Goal: Task Accomplishment & Management: Manage account settings

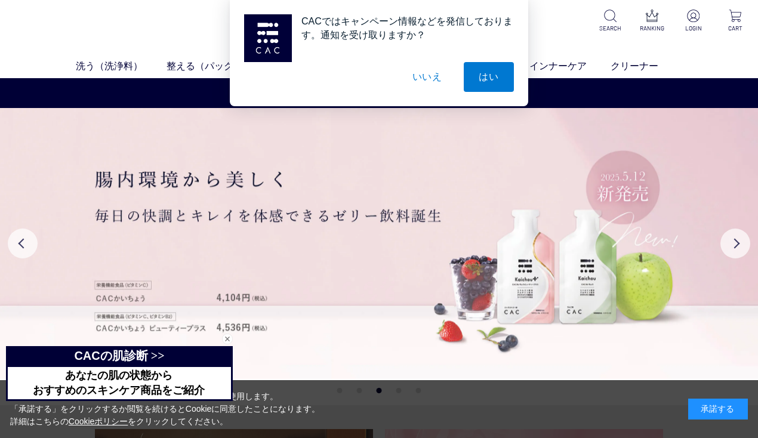
click at [437, 81] on button "いいえ" at bounding box center [427, 77] width 60 height 30
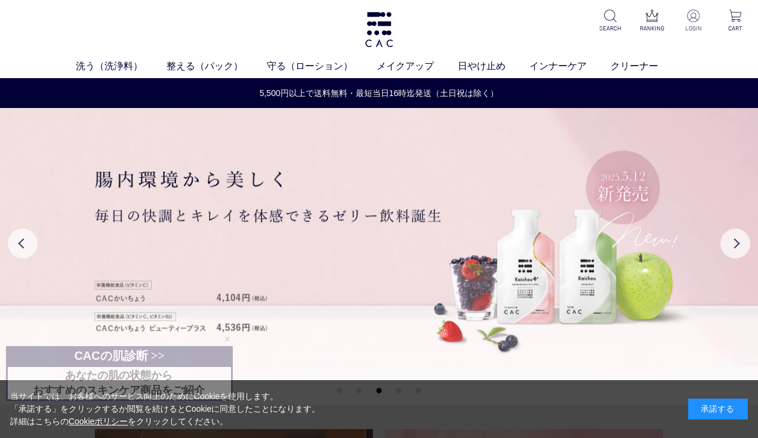
click at [694, 24] on p "LOGIN" at bounding box center [693, 28] width 27 height 9
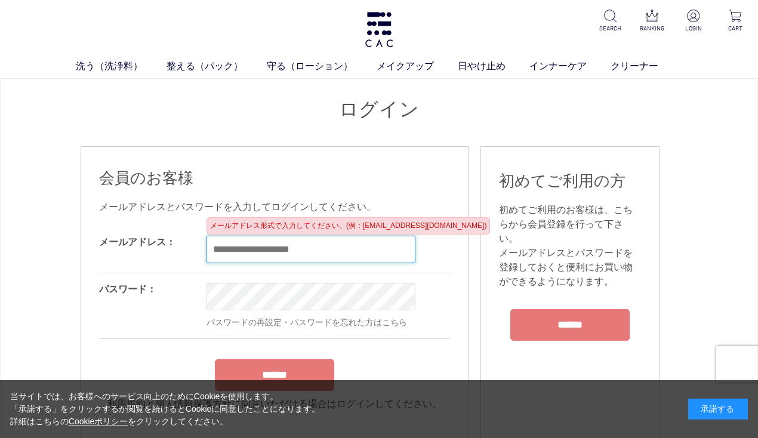
type input "**********"
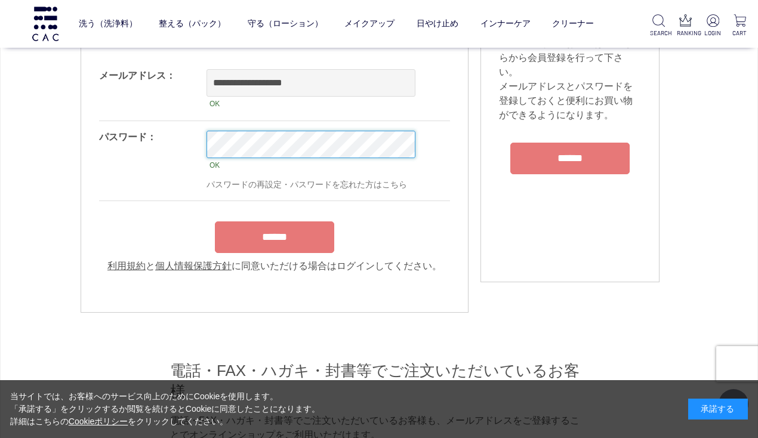
scroll to position [89, 0]
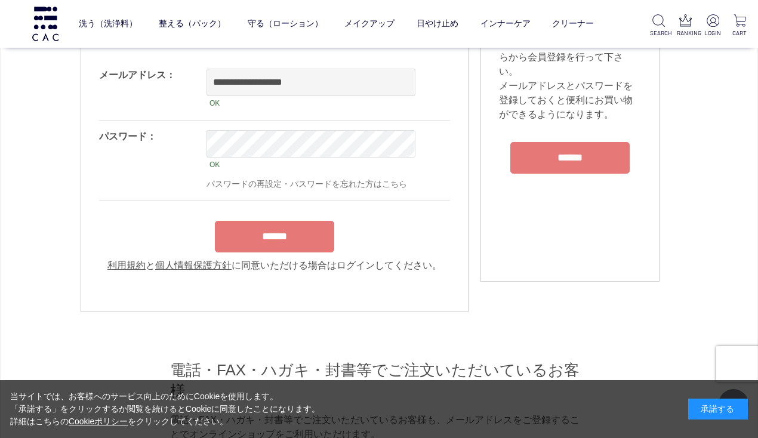
click at [290, 248] on input "******" at bounding box center [274, 237] width 119 height 32
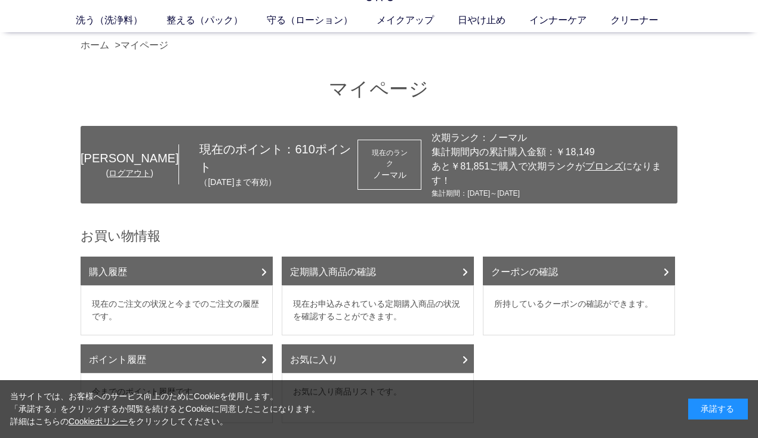
scroll to position [45, 0]
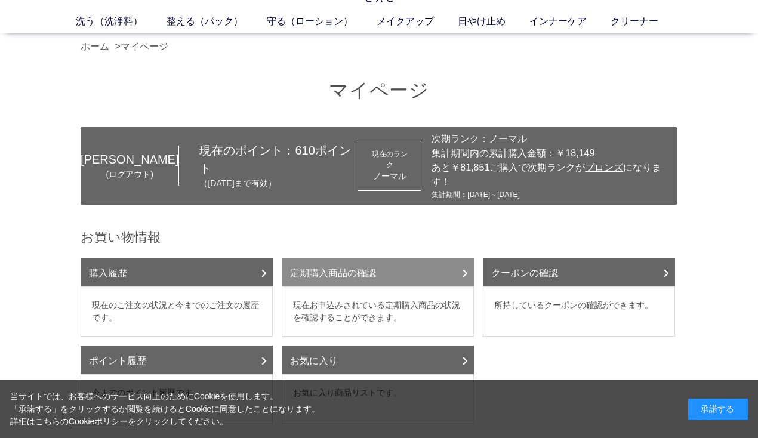
click at [336, 265] on link "定期購入商品の確認" at bounding box center [378, 272] width 192 height 29
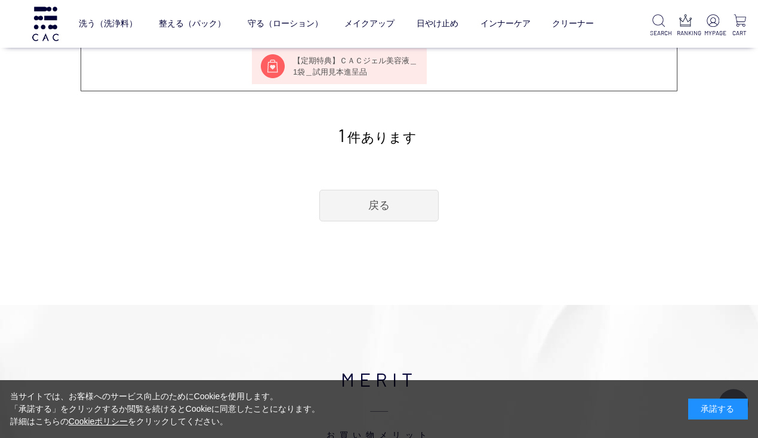
scroll to position [332, 0]
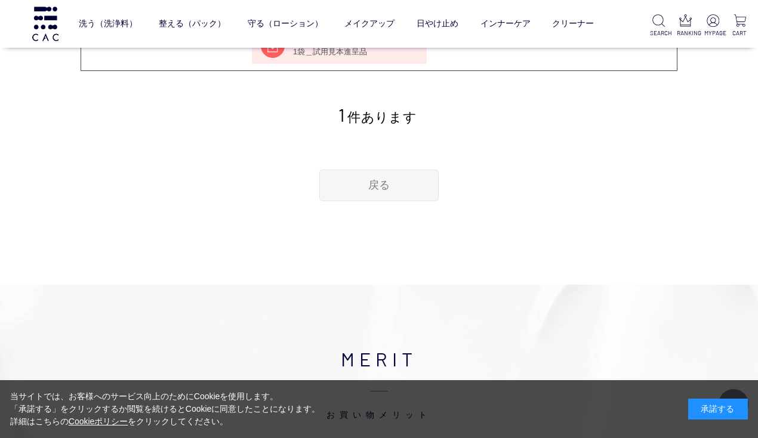
click at [341, 177] on link "戻る" at bounding box center [378, 185] width 119 height 32
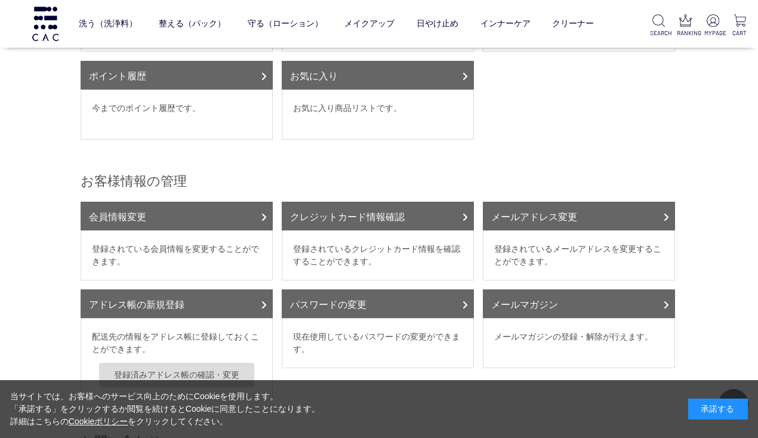
scroll to position [69, 0]
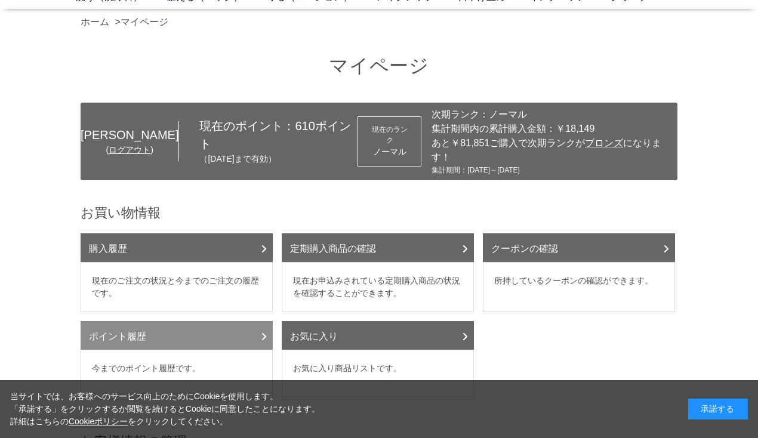
click at [206, 321] on link "ポイント履歴" at bounding box center [177, 335] width 192 height 29
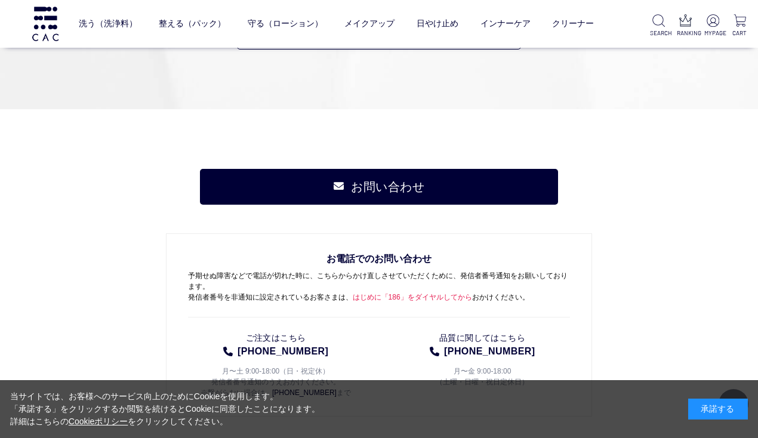
scroll to position [1370, 0]
